Goal: Transaction & Acquisition: Purchase product/service

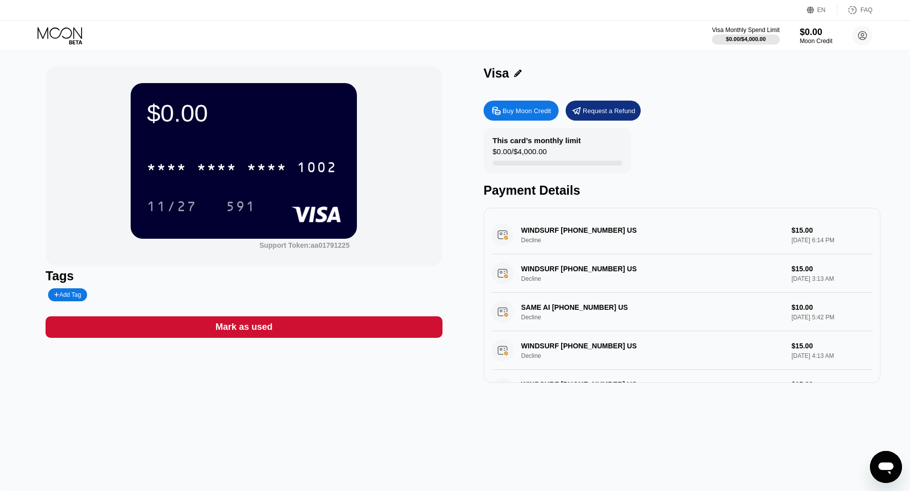
click at [528, 111] on div "Buy Moon Credit" at bounding box center [527, 111] width 49 height 9
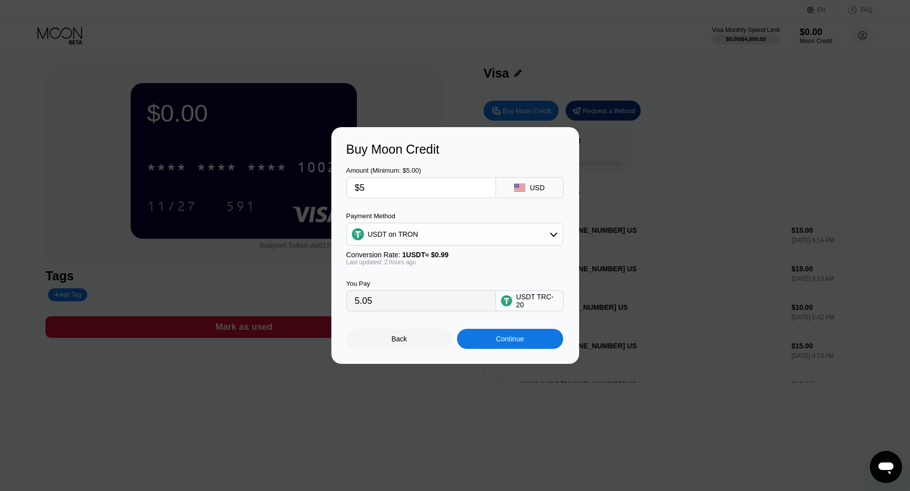
click at [459, 231] on div "USDT on TRON" at bounding box center [455, 234] width 216 height 20
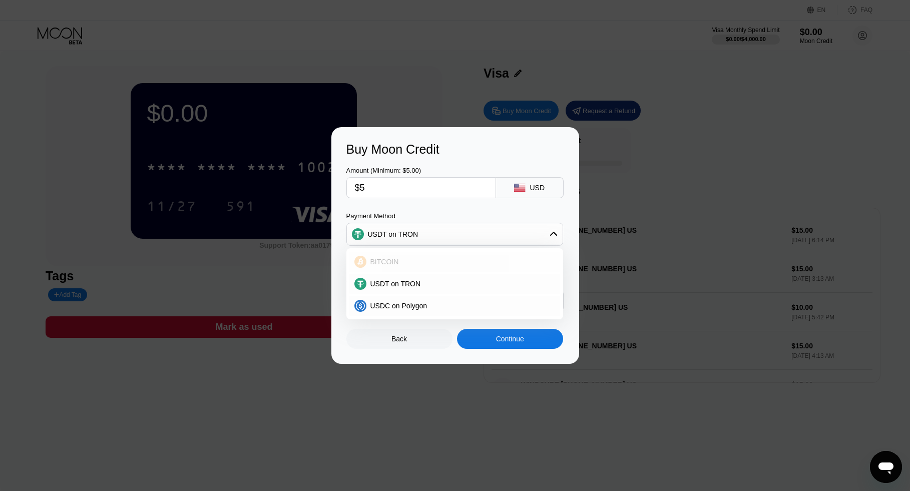
click at [401, 263] on div "BITCOIN" at bounding box center [461, 262] width 189 height 8
type input "0.00004358"
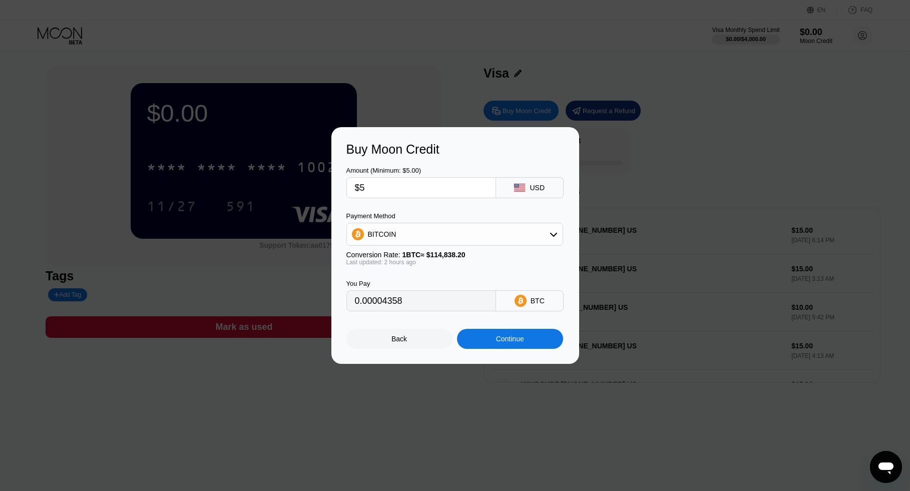
click at [500, 341] on div "Continue" at bounding box center [510, 339] width 28 height 8
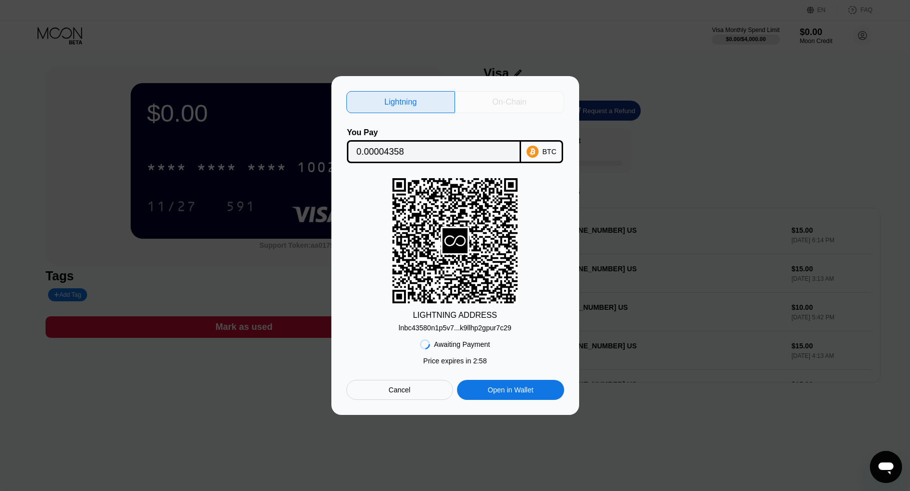
click at [490, 99] on div "On-Chain" at bounding box center [509, 102] width 109 height 22
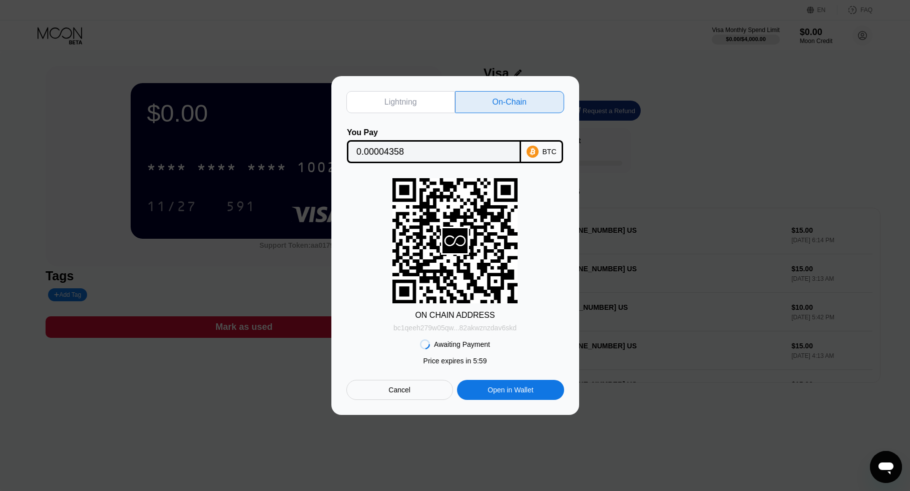
click at [461, 325] on div "bc1qeeh279w05qw...82akwznzdav6skd" at bounding box center [455, 328] width 123 height 8
click at [387, 150] on input "0.00004358" at bounding box center [434, 152] width 155 height 20
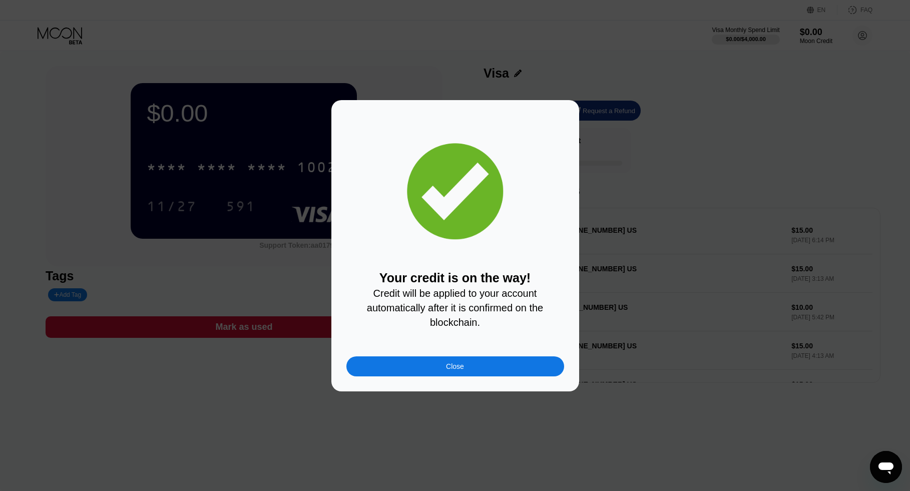
click at [453, 367] on div "Close" at bounding box center [455, 367] width 18 height 8
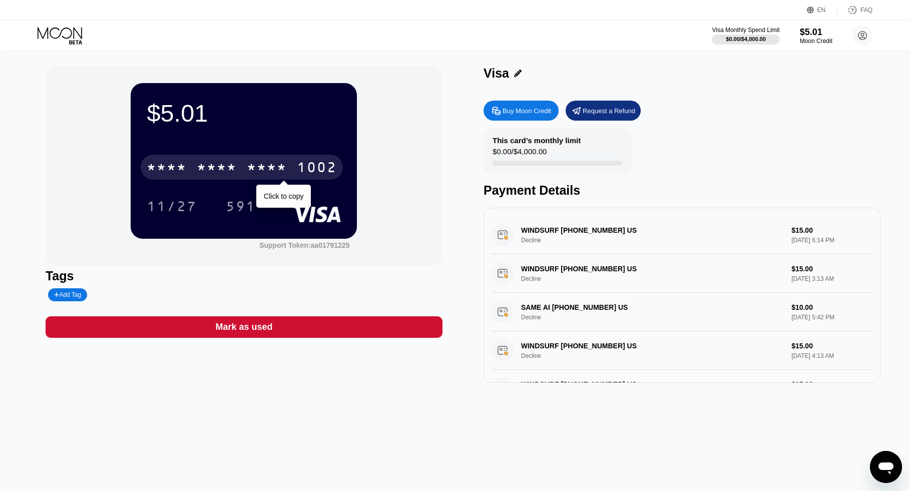
click at [263, 174] on div "* * * *" at bounding box center [267, 169] width 40 height 16
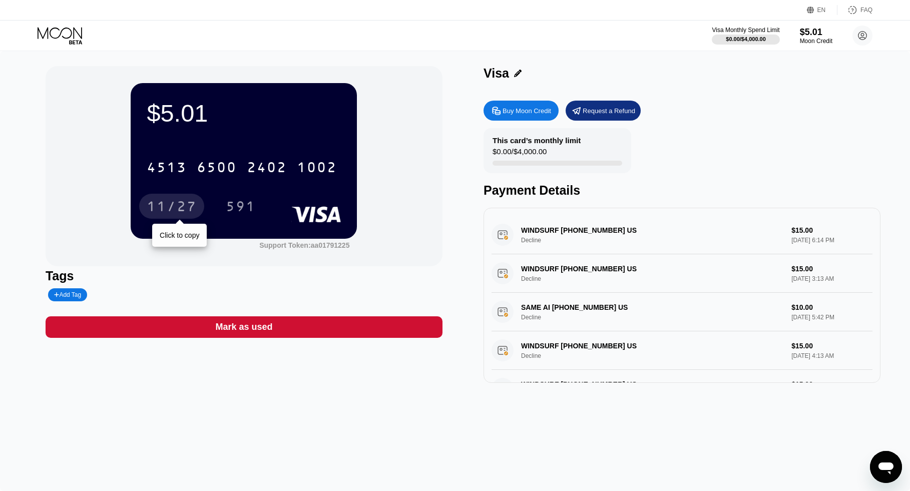
click at [177, 202] on div "11/27" at bounding box center [172, 208] width 50 height 16
